Goal: Obtain resource: Download file/media

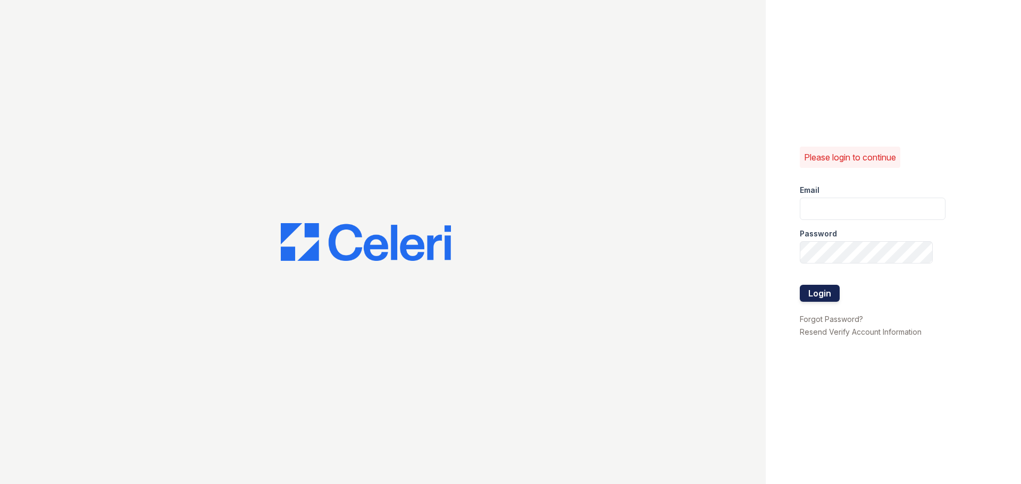
type input "arbors2@cafmanagement.com"
click at [830, 298] on button "Login" at bounding box center [820, 293] width 40 height 17
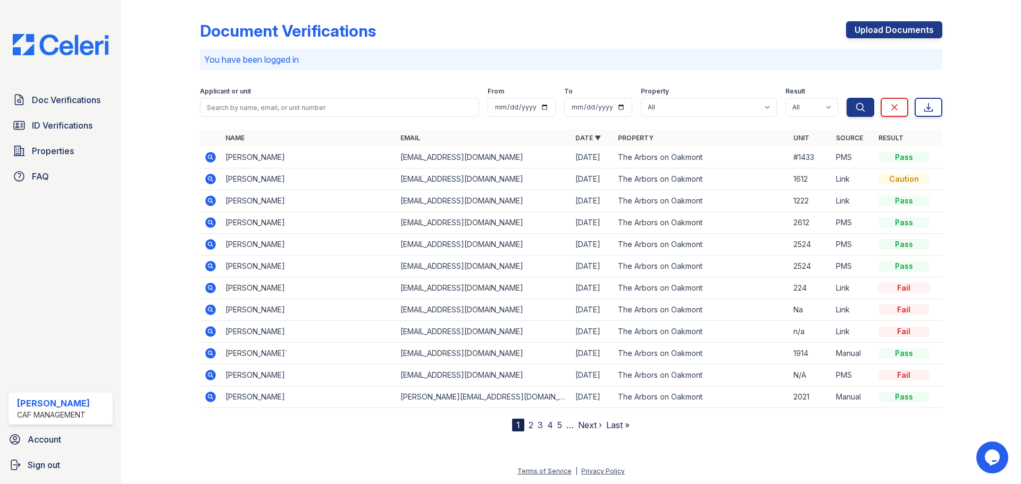
click at [212, 181] on icon at bounding box center [210, 179] width 13 height 13
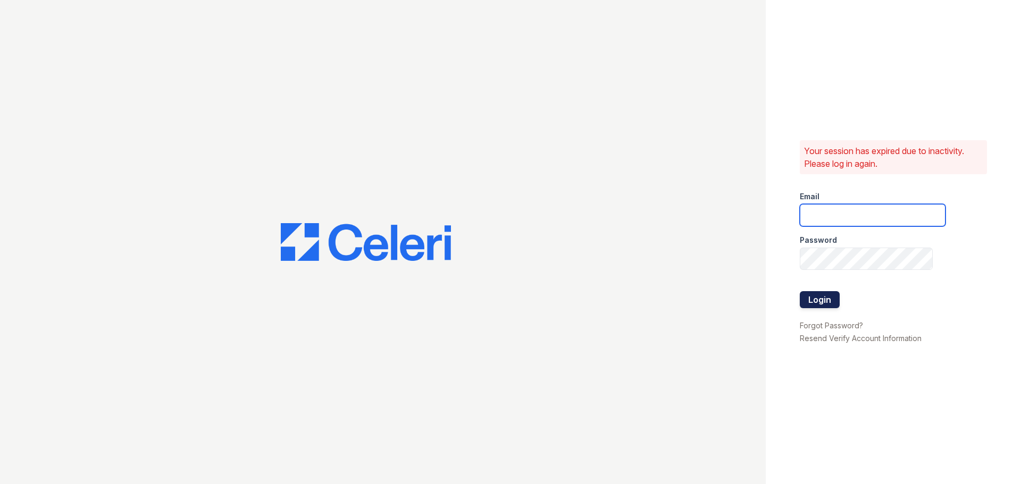
type input "arbors2@cafmanagement.com"
click at [818, 299] on button "Login" at bounding box center [820, 299] width 40 height 17
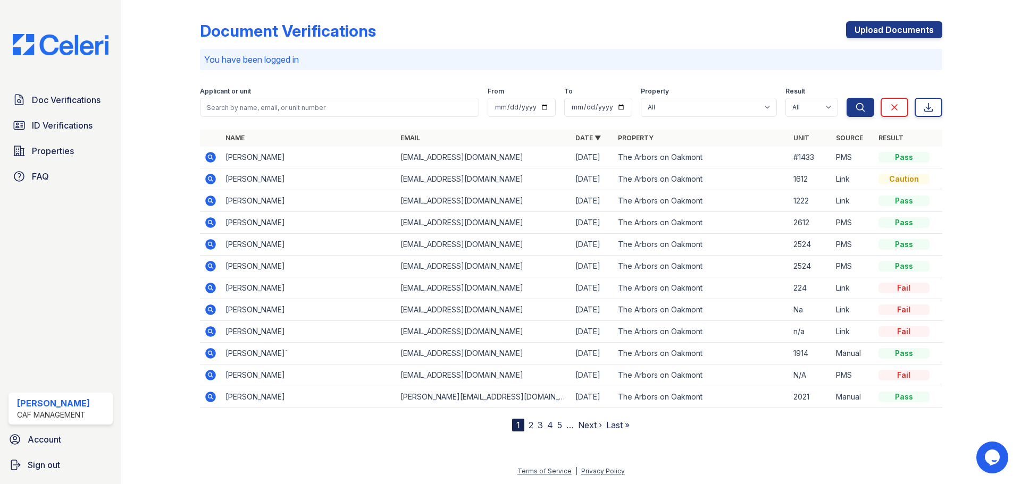
click at [213, 180] on icon at bounding box center [210, 179] width 11 height 11
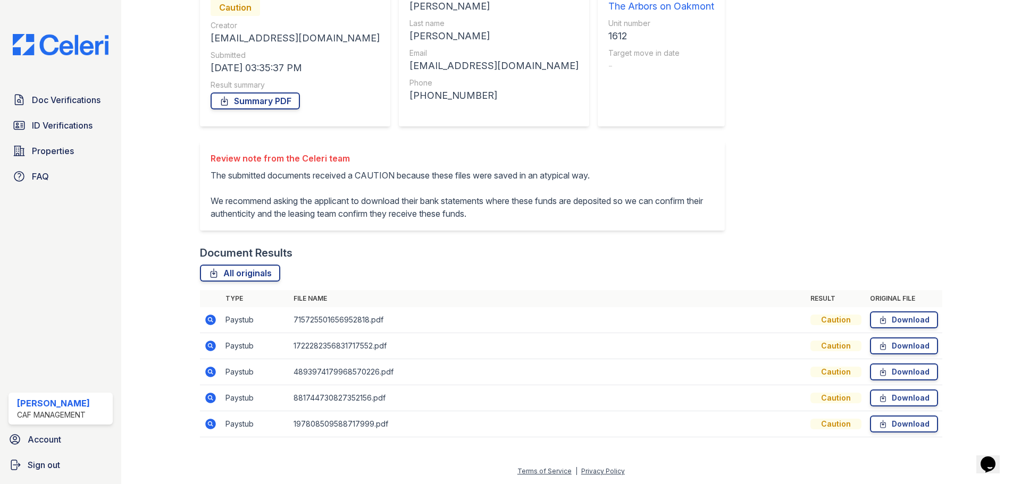
scroll to position [146, 0]
click at [896, 320] on link "Download" at bounding box center [904, 320] width 68 height 17
click at [62, 97] on span "Doc Verifications" at bounding box center [66, 100] width 69 height 13
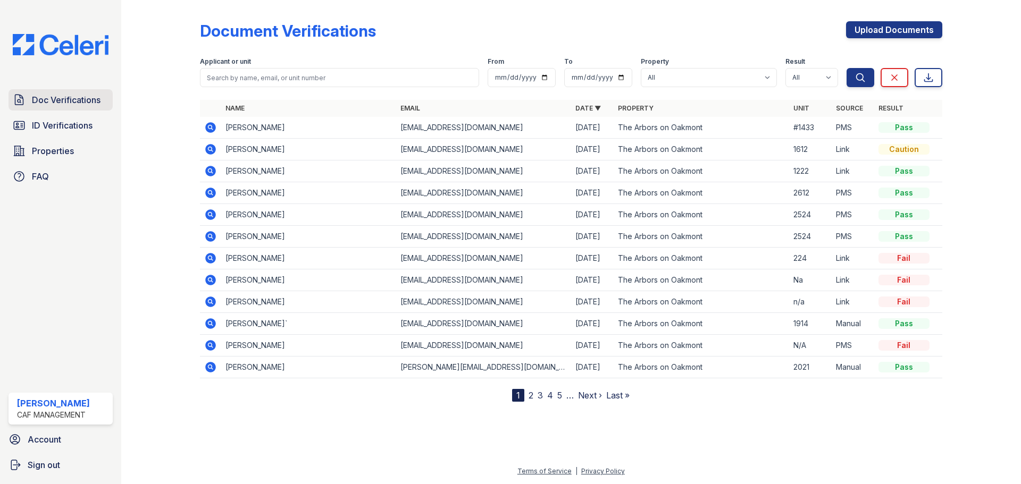
click at [65, 100] on span "Doc Verifications" at bounding box center [66, 100] width 69 height 13
